Goal: Task Accomplishment & Management: Use online tool/utility

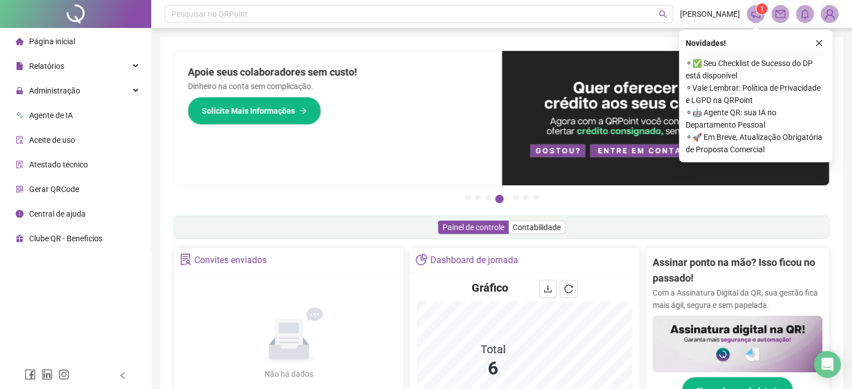
click at [66, 96] on span "Administração" at bounding box center [48, 91] width 64 height 22
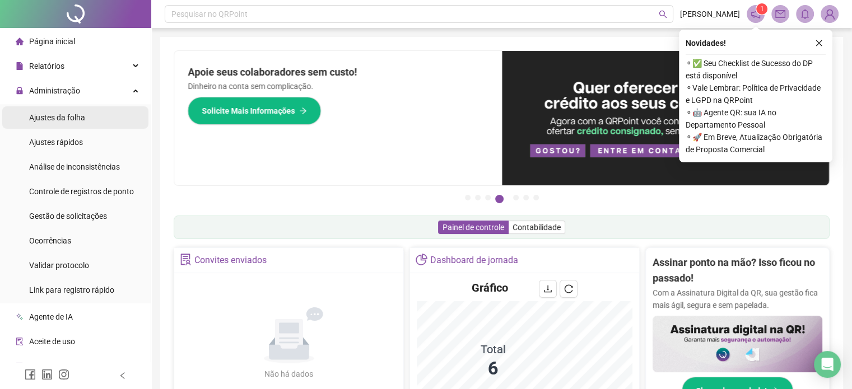
click at [81, 119] on span "Ajustes da folha" at bounding box center [57, 117] width 56 height 9
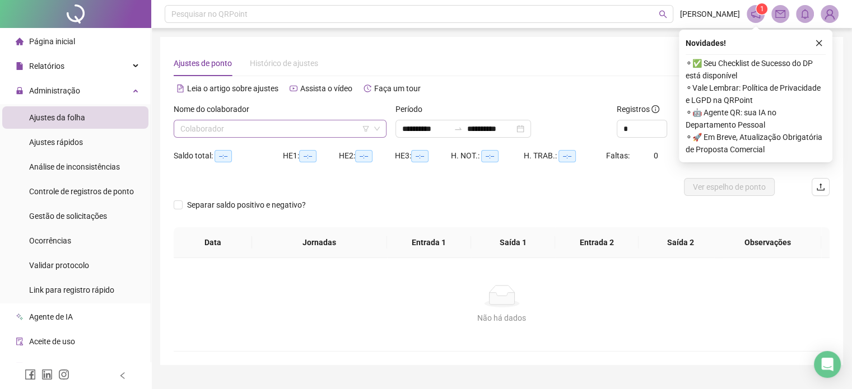
click at [263, 128] on input "search" at bounding box center [274, 128] width 189 height 17
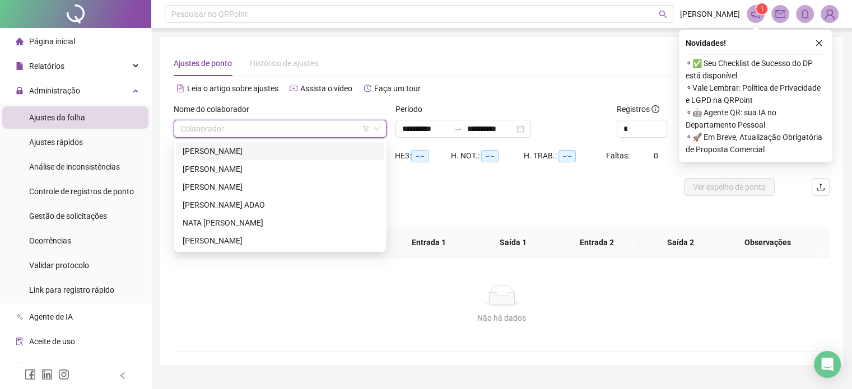
click at [260, 150] on div "[PERSON_NAME]" at bounding box center [280, 151] width 195 height 12
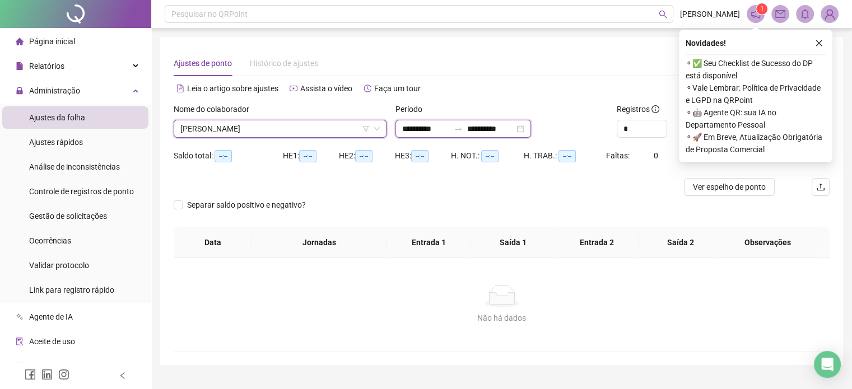
click at [424, 129] on input "**********" at bounding box center [425, 129] width 47 height 12
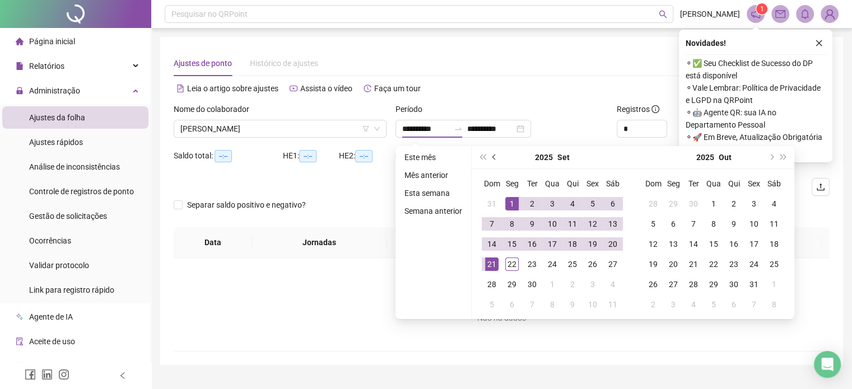
click at [493, 157] on span "prev-year" at bounding box center [495, 158] width 6 height 6
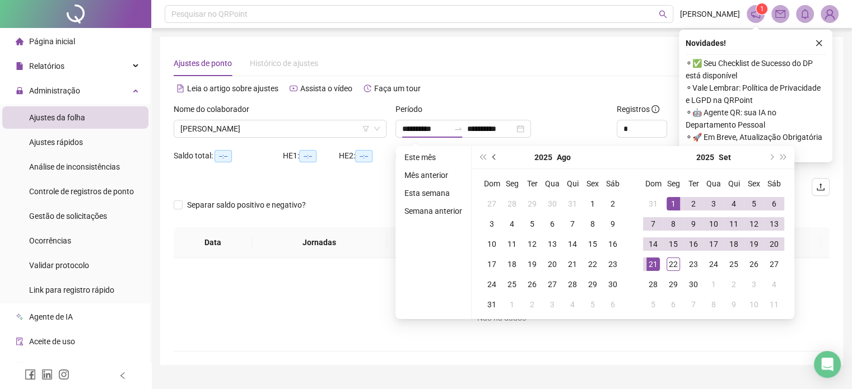
click at [494, 158] on span "prev-year" at bounding box center [495, 158] width 6 height 6
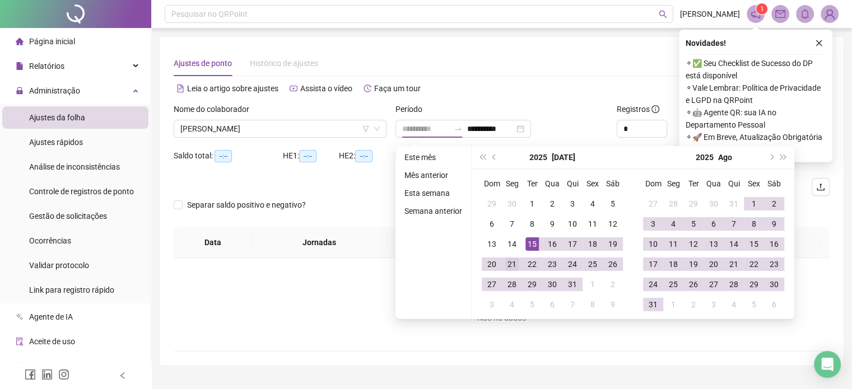
type input "**********"
click at [508, 266] on div "21" at bounding box center [511, 264] width 13 height 13
click at [772, 160] on button "next-year" at bounding box center [771, 157] width 12 height 22
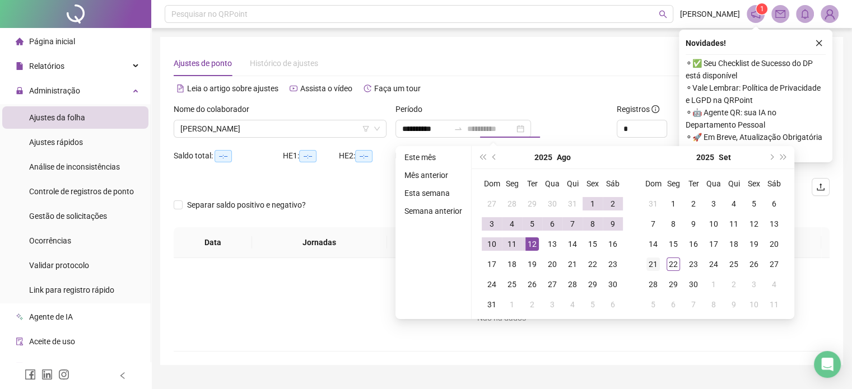
type input "**********"
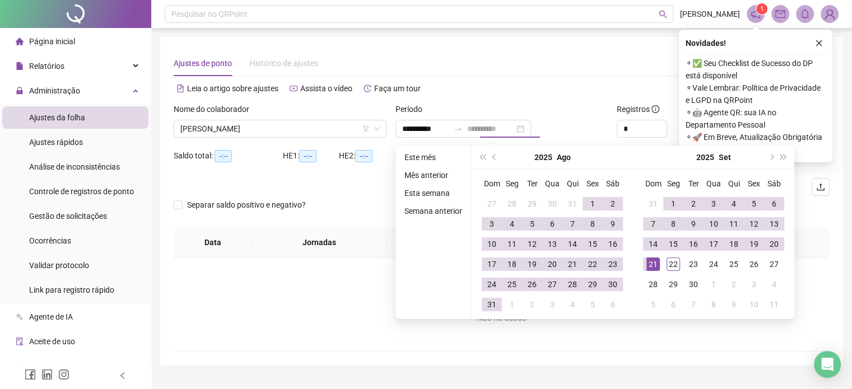
click at [654, 267] on div "21" at bounding box center [652, 264] width 13 height 13
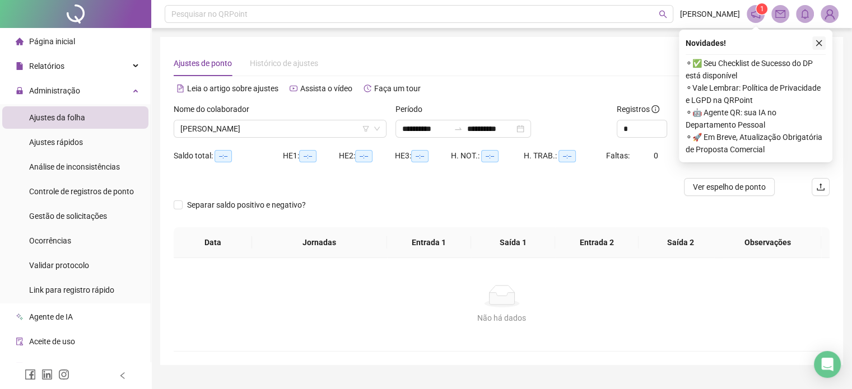
click at [816, 46] on icon "close" at bounding box center [819, 43] width 8 height 8
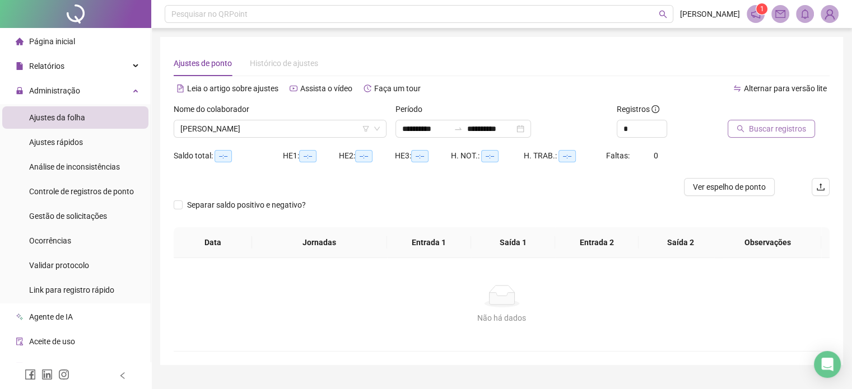
click at [751, 134] on span "Buscar registros" at bounding box center [777, 129] width 57 height 12
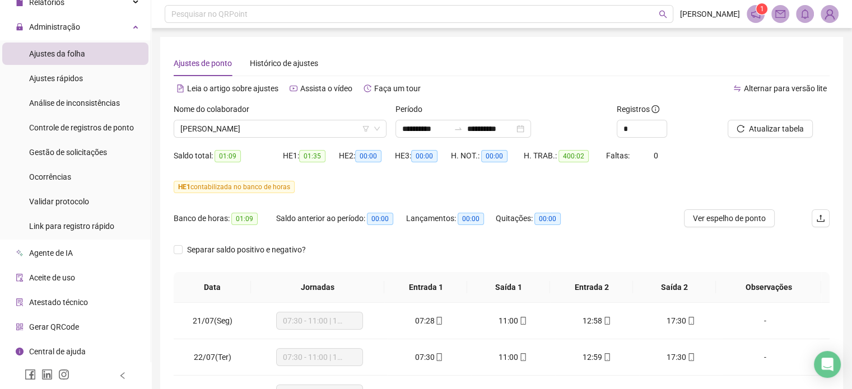
scroll to position [64, 0]
click at [267, 132] on span "[PERSON_NAME]" at bounding box center [279, 128] width 199 height 17
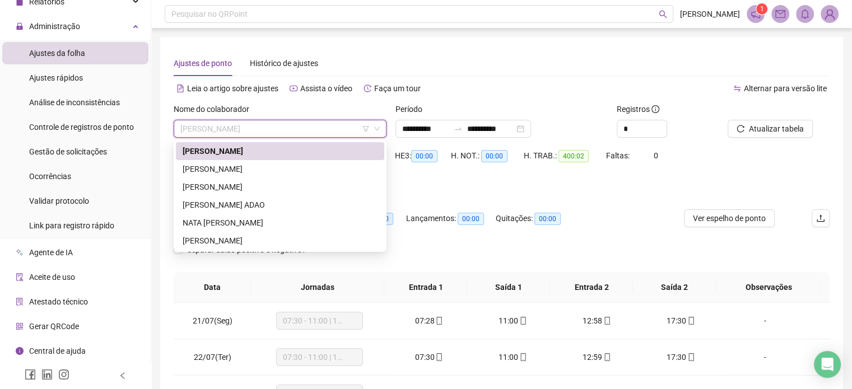
click at [267, 133] on span "[PERSON_NAME]" at bounding box center [279, 128] width 199 height 17
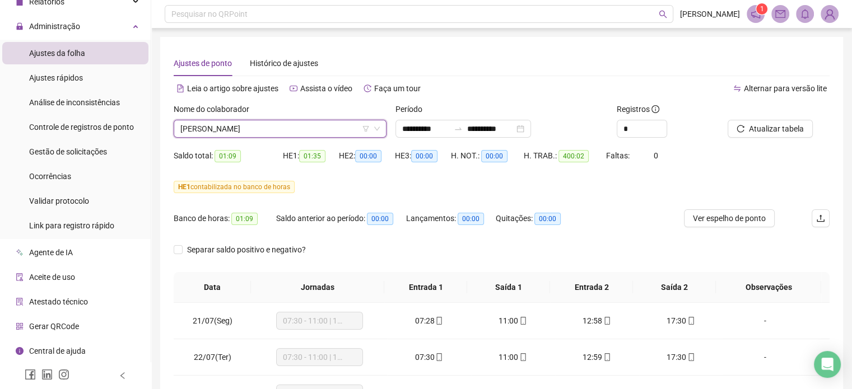
click at [245, 132] on span "[PERSON_NAME]" at bounding box center [279, 128] width 199 height 17
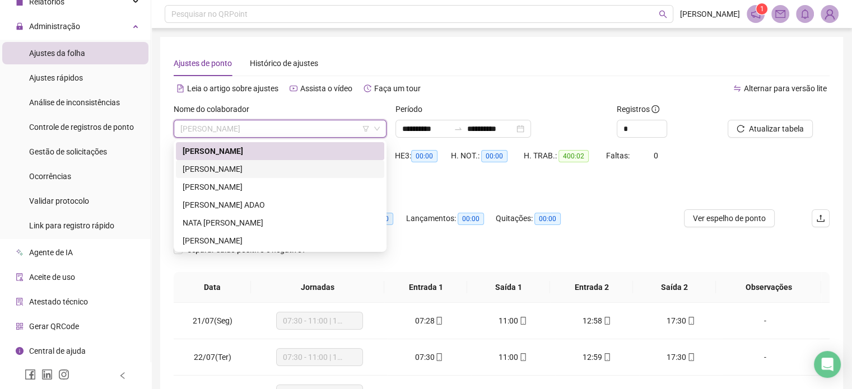
click at [222, 168] on div "[PERSON_NAME]" at bounding box center [280, 169] width 195 height 12
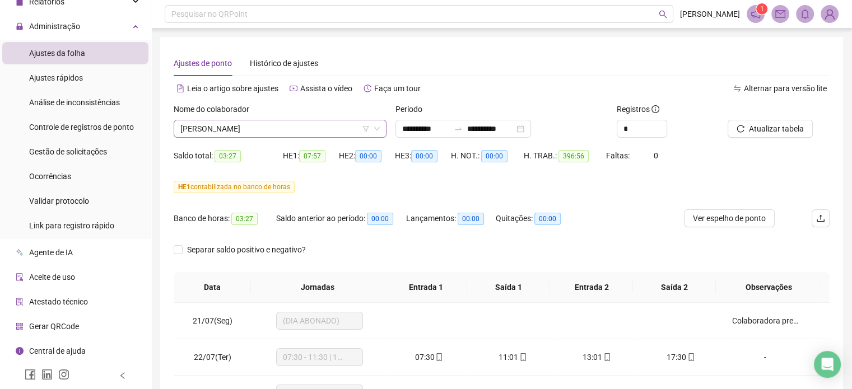
click at [290, 127] on span "[PERSON_NAME]" at bounding box center [279, 128] width 199 height 17
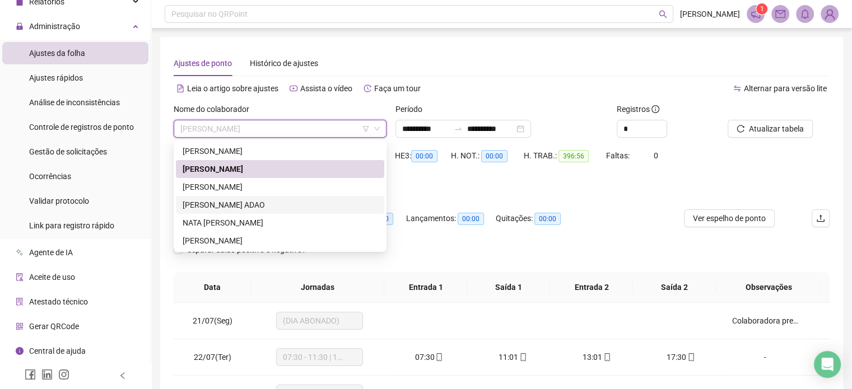
click at [199, 205] on div "[PERSON_NAME] ADAO" at bounding box center [280, 205] width 195 height 12
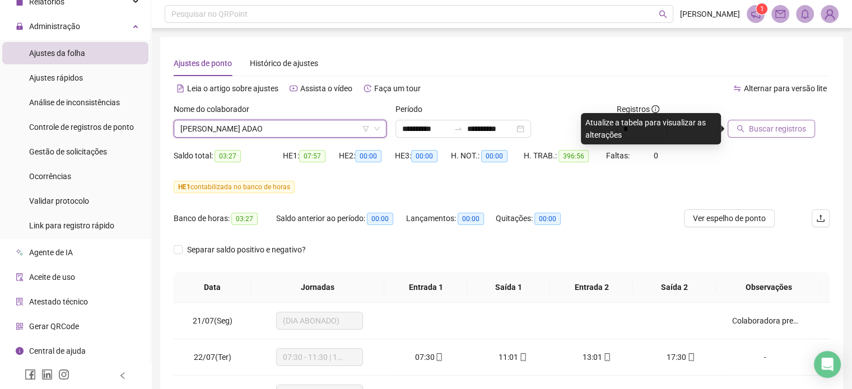
click at [753, 130] on span "Buscar registros" at bounding box center [777, 129] width 57 height 12
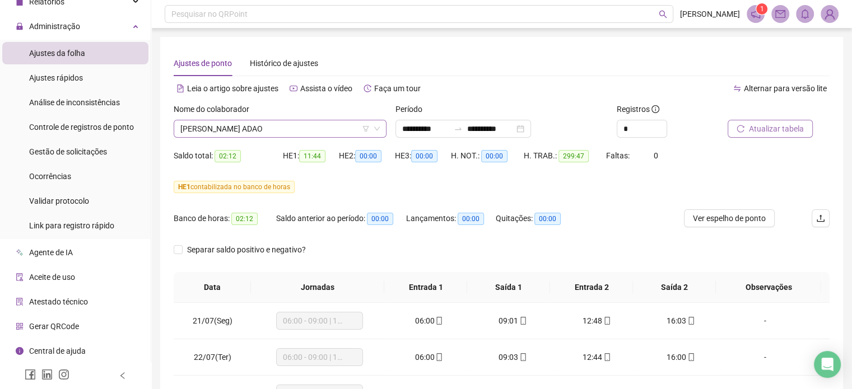
click at [281, 123] on span "[PERSON_NAME] ADAO" at bounding box center [279, 128] width 199 height 17
click at [267, 128] on span "[PERSON_NAME] ADAO" at bounding box center [279, 128] width 199 height 17
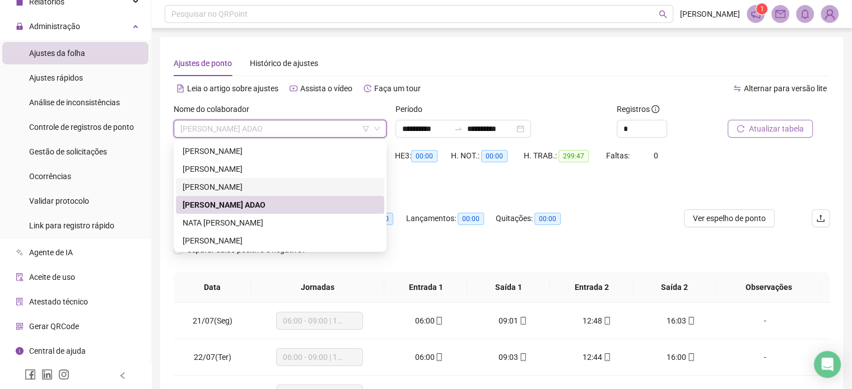
click at [224, 190] on div "[PERSON_NAME]" at bounding box center [280, 187] width 195 height 12
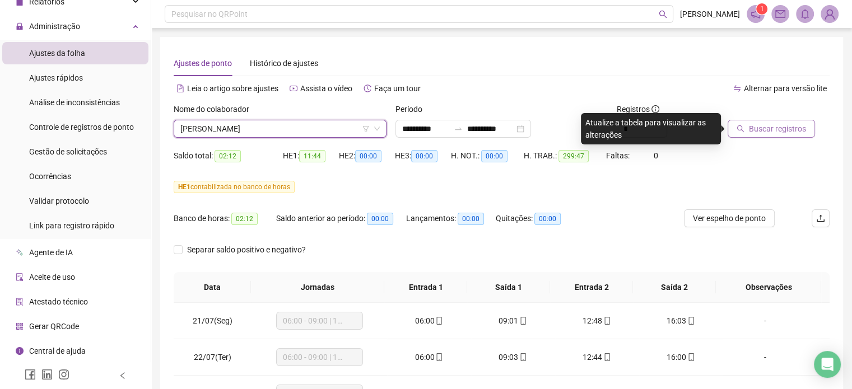
click at [771, 127] on span "Buscar registros" at bounding box center [777, 129] width 57 height 12
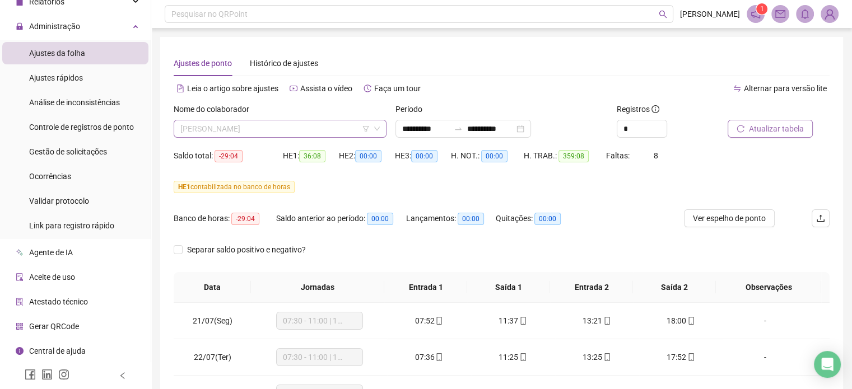
click at [331, 127] on span "[PERSON_NAME]" at bounding box center [279, 128] width 199 height 17
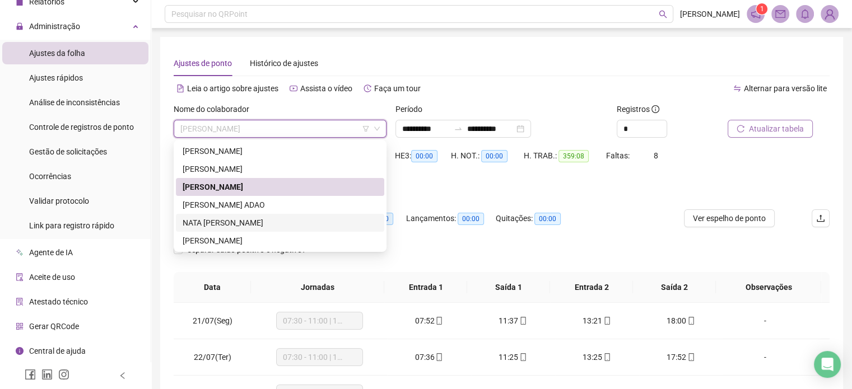
click at [229, 220] on div "NATA [PERSON_NAME]" at bounding box center [280, 223] width 195 height 12
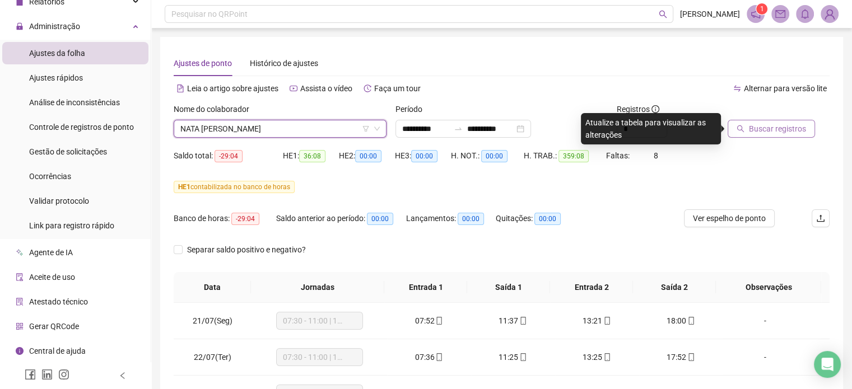
click at [798, 132] on span "Buscar registros" at bounding box center [777, 129] width 57 height 12
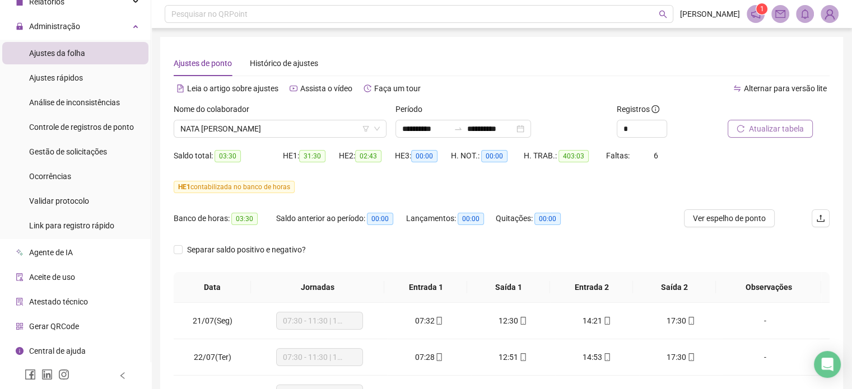
click at [174, 36] on div "**********" at bounding box center [501, 302] width 701 height 604
click at [268, 128] on span "NATA [PERSON_NAME]" at bounding box center [279, 128] width 199 height 17
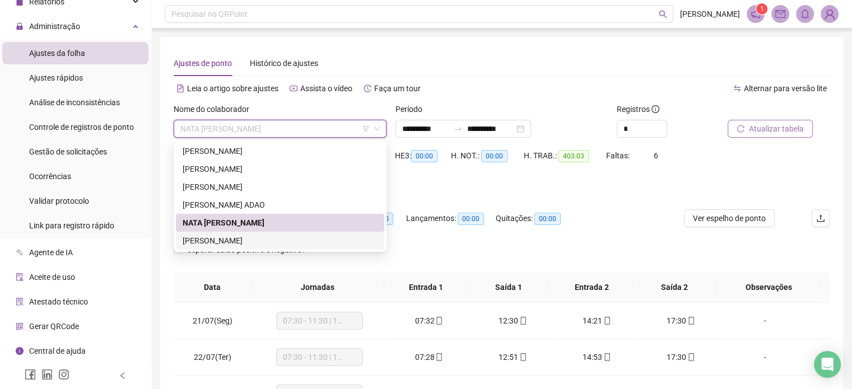
click at [221, 239] on div "[PERSON_NAME]" at bounding box center [280, 241] width 195 height 12
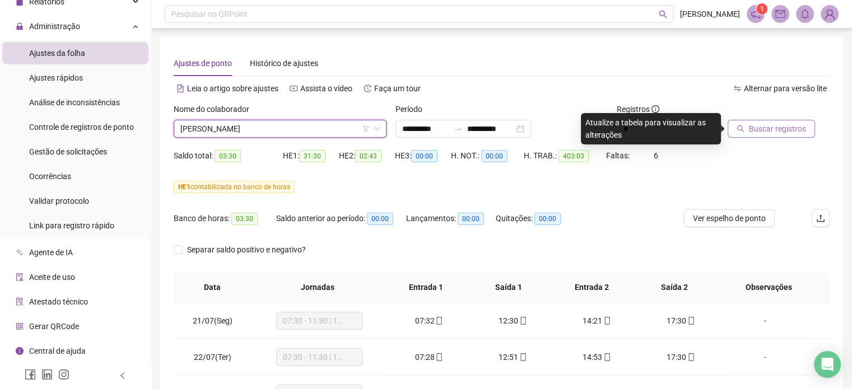
click at [752, 131] on span "Buscar registros" at bounding box center [777, 129] width 57 height 12
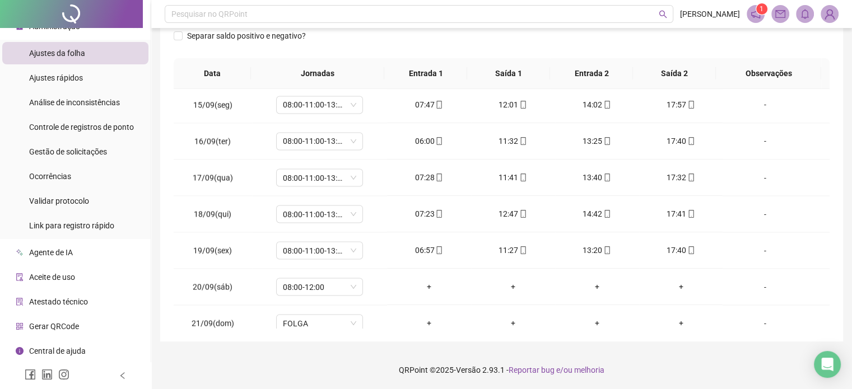
scroll to position [2047, 0]
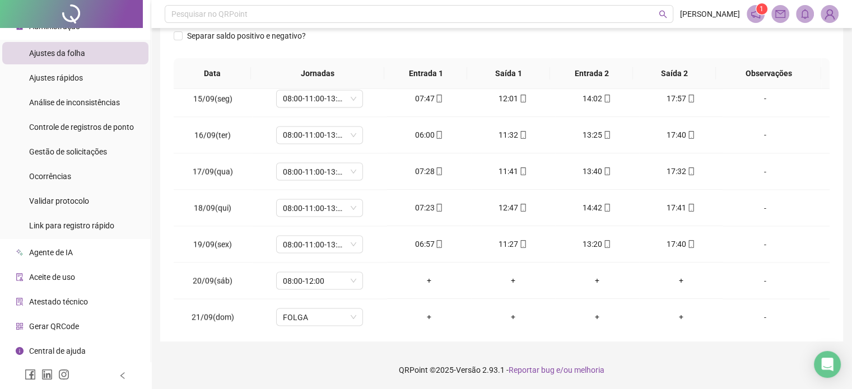
click at [196, 57] on div "Separar saldo positivo e negativo?" at bounding box center [255, 42] width 162 height 31
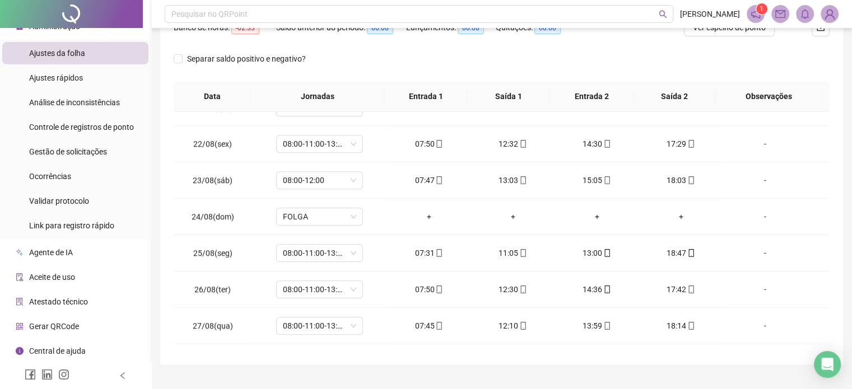
scroll to position [0, 0]
